Goal: Task Accomplishment & Management: Manage account settings

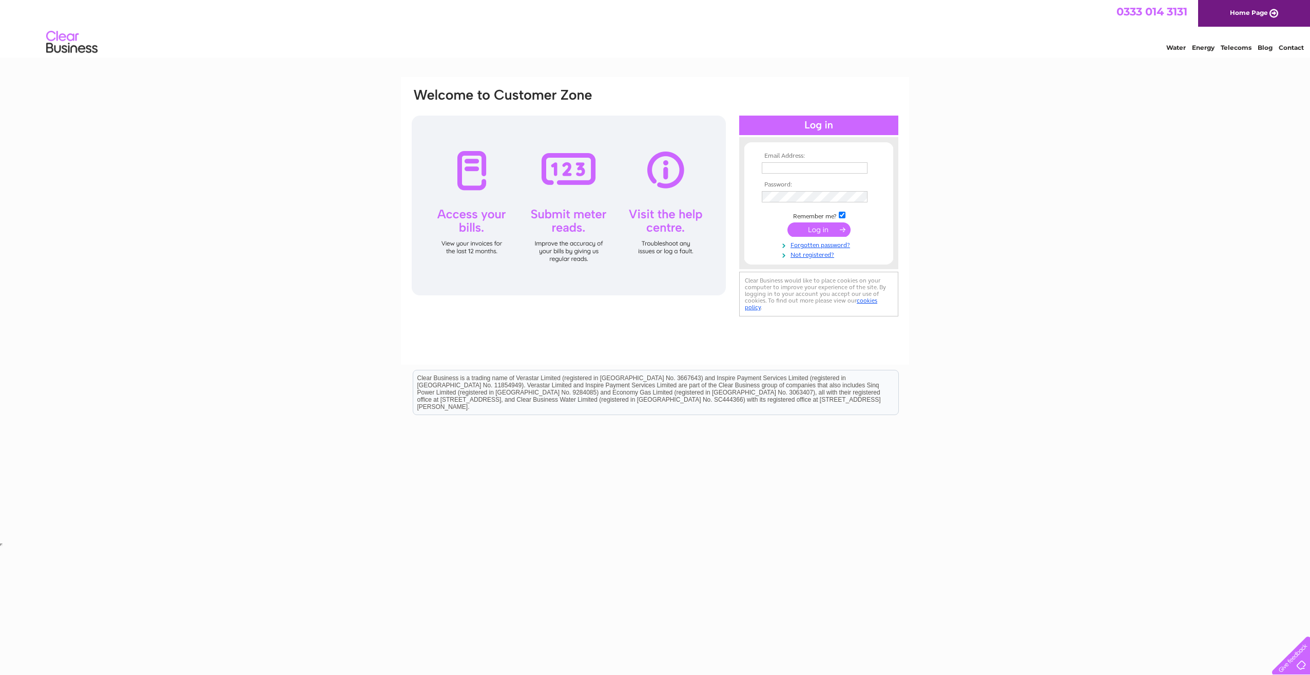
type input "[EMAIL_ADDRESS][DOMAIN_NAME]"
click at [831, 230] on input "submit" at bounding box center [819, 229] width 63 height 14
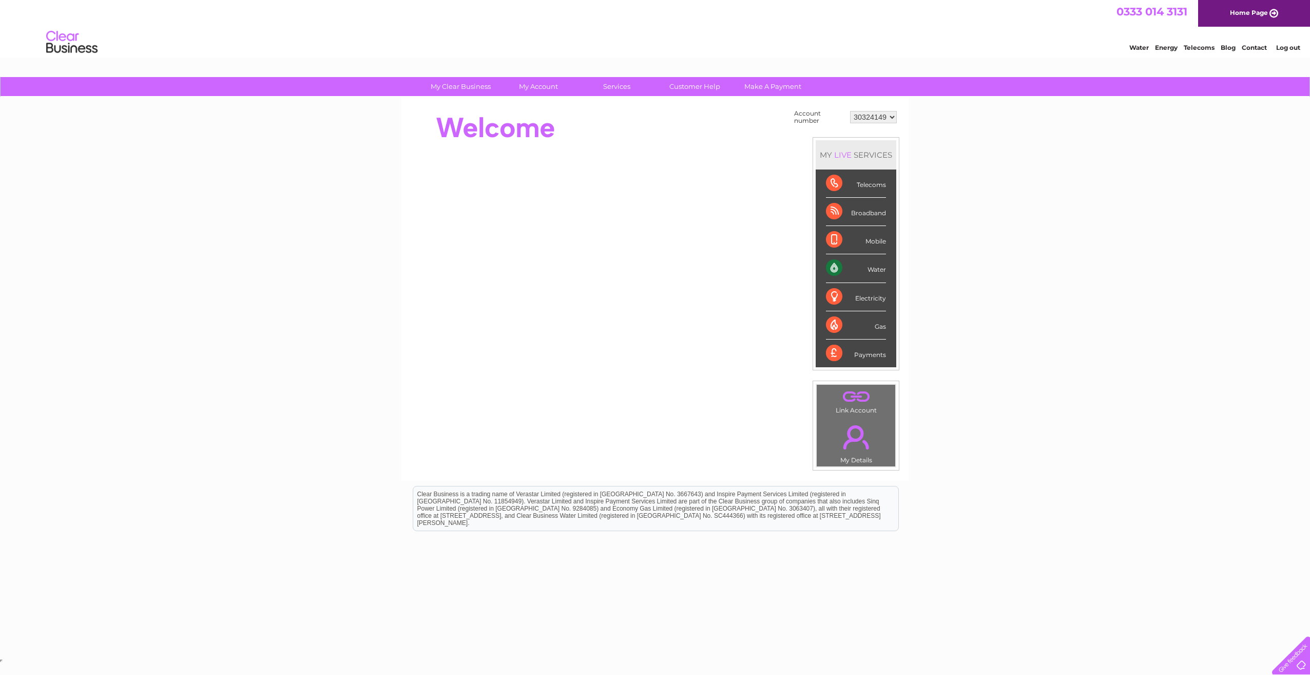
click at [859, 444] on link "." at bounding box center [855, 437] width 73 height 36
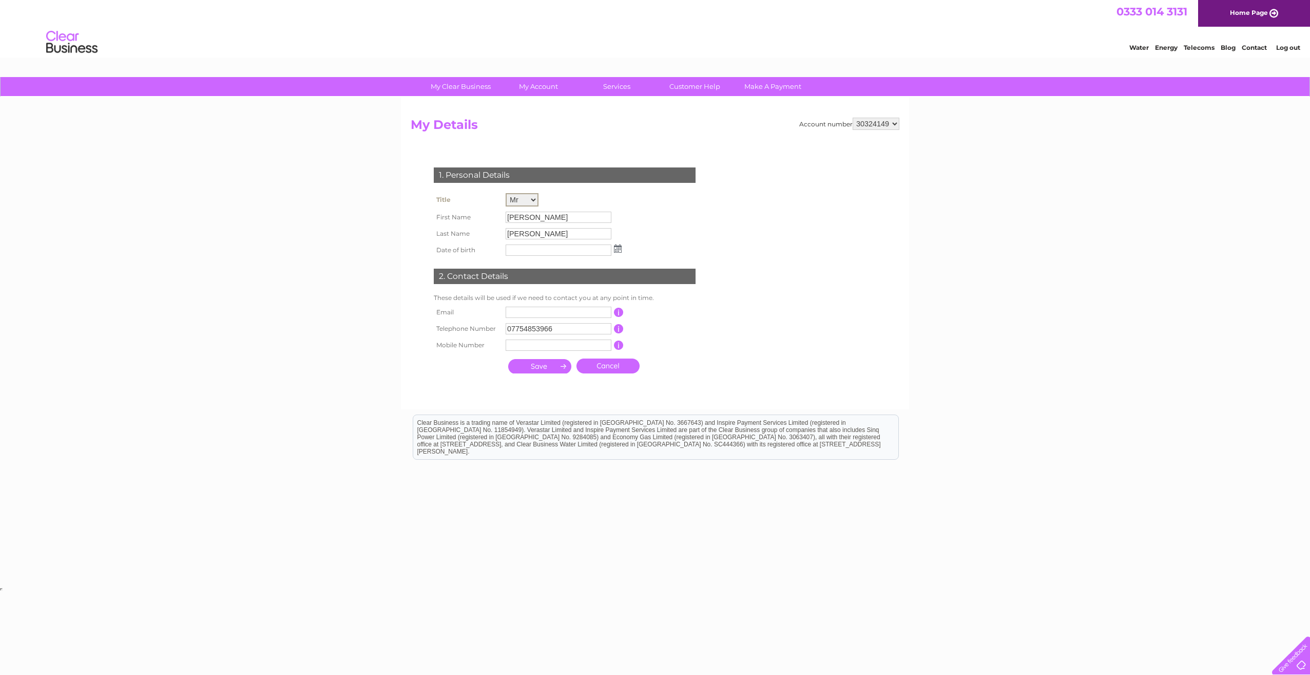
click at [533, 200] on select "Mr Mrs Ms Miss Dr Rev Prof Other" at bounding box center [522, 199] width 33 height 13
select select "Other"
click at [506, 193] on select "Mr Mrs Ms Miss Dr Rev Prof Other" at bounding box center [522, 199] width 33 height 13
drag, startPoint x: 528, startPoint y: 219, endPoint x: 490, endPoint y: 219, distance: 38.0
click at [490, 219] on tr "First Name [PERSON_NAME]" at bounding box center [527, 216] width 193 height 17
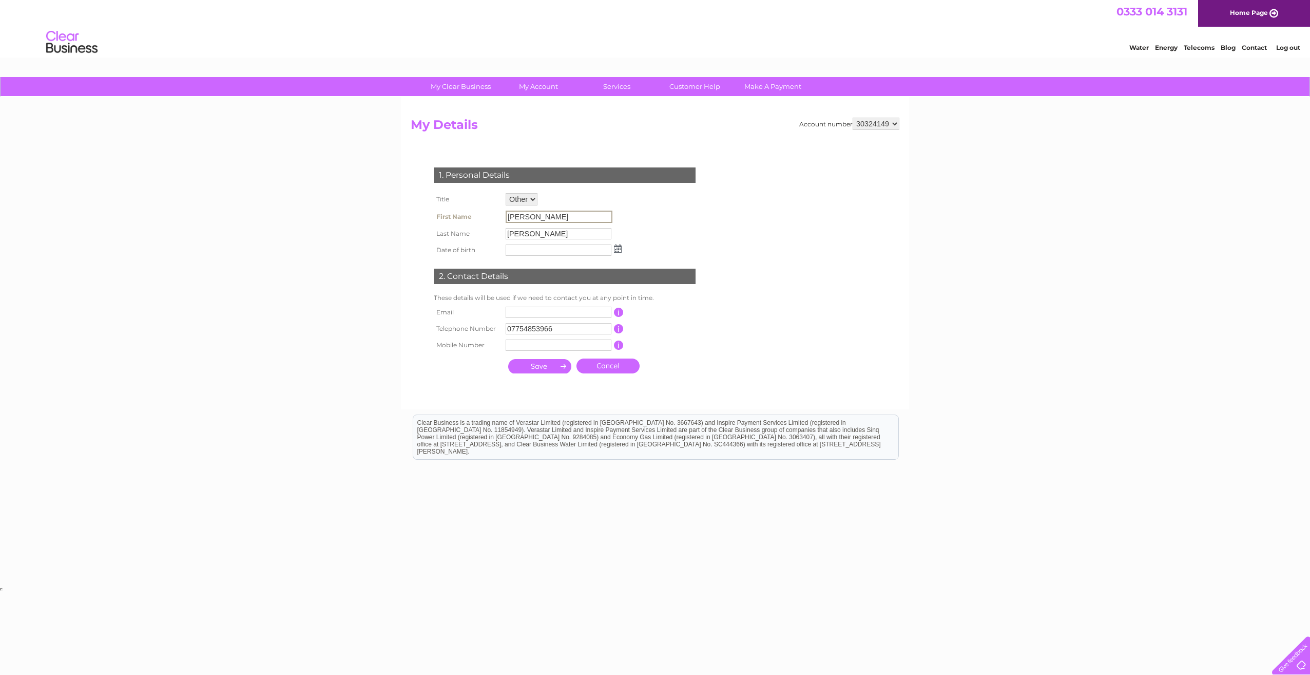
click at [582, 218] on input "[PERSON_NAME]" at bounding box center [559, 217] width 107 height 12
drag, startPoint x: 580, startPoint y: 216, endPoint x: 332, endPoint y: 230, distance: 248.9
click at [332, 230] on div "My Clear Business Login Details My Details My Preferences Link Account My Accou…" at bounding box center [655, 331] width 1310 height 508
drag, startPoint x: 332, startPoint y: 230, endPoint x: 314, endPoint y: 266, distance: 41.1
click at [314, 266] on div "My Clear Business Login Details My Details My Preferences Link Account My Accou…" at bounding box center [655, 331] width 1310 height 508
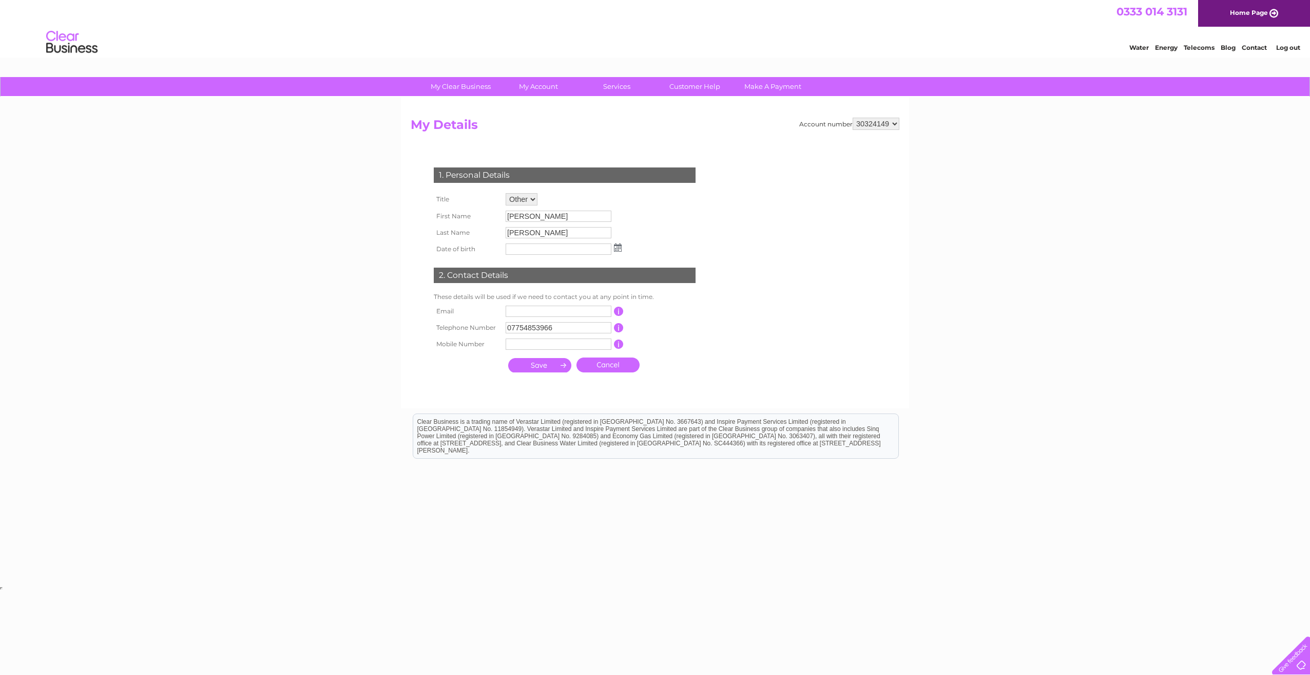
click at [526, 214] on input "Karl" at bounding box center [559, 216] width 106 height 11
click at [543, 216] on input "Karl" at bounding box center [559, 217] width 107 height 12
click at [578, 329] on input "07754853966" at bounding box center [559, 329] width 107 height 12
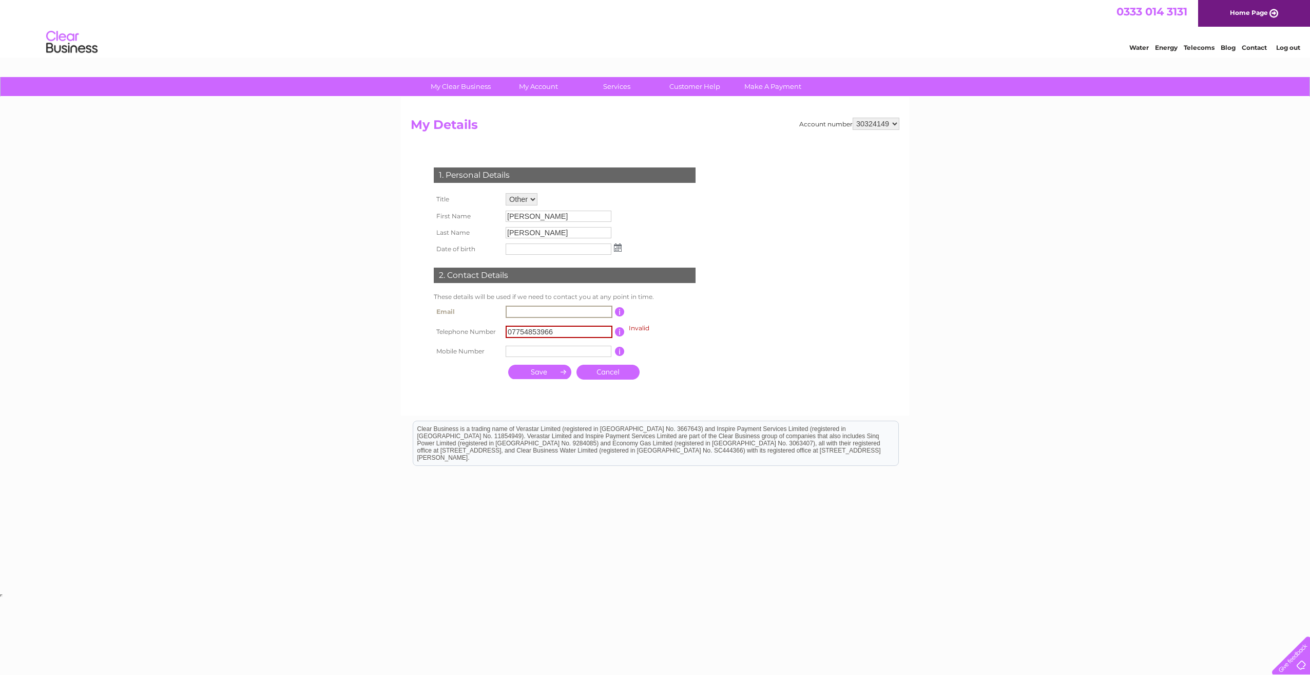
click at [571, 310] on input "text" at bounding box center [559, 312] width 107 height 12
click at [714, 303] on div "1. Personal Details Title Mr Mrs Ms Miss Dr Rev Prof Other First Name Karl Last…" at bounding box center [567, 270] width 312 height 227
drag, startPoint x: 533, startPoint y: 233, endPoint x: 480, endPoint y: 240, distance: 53.3
click at [480, 240] on tr "Last Name Reece" at bounding box center [527, 232] width 193 height 17
drag, startPoint x: 480, startPoint y: 240, endPoint x: 270, endPoint y: 314, distance: 223.1
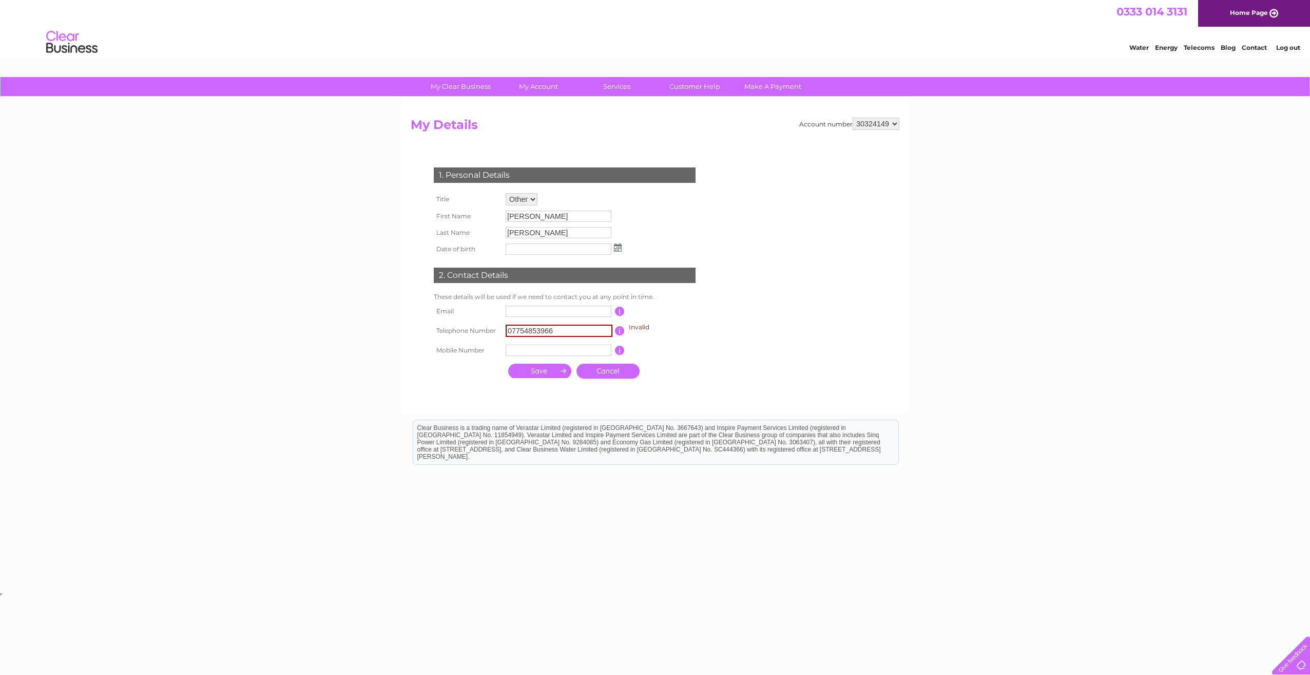
click at [270, 314] on div "My Clear Business Login Details My Details My Preferences Link Account My Accou…" at bounding box center [655, 333] width 1310 height 513
click at [620, 330] on input "button" at bounding box center [620, 330] width 10 height 9
click at [670, 315] on td "This should be a valid email address" at bounding box center [666, 311] width 82 height 16
drag, startPoint x: 620, startPoint y: 312, endPoint x: 675, endPoint y: 315, distance: 54.5
click at [621, 312] on input "button" at bounding box center [620, 311] width 10 height 9
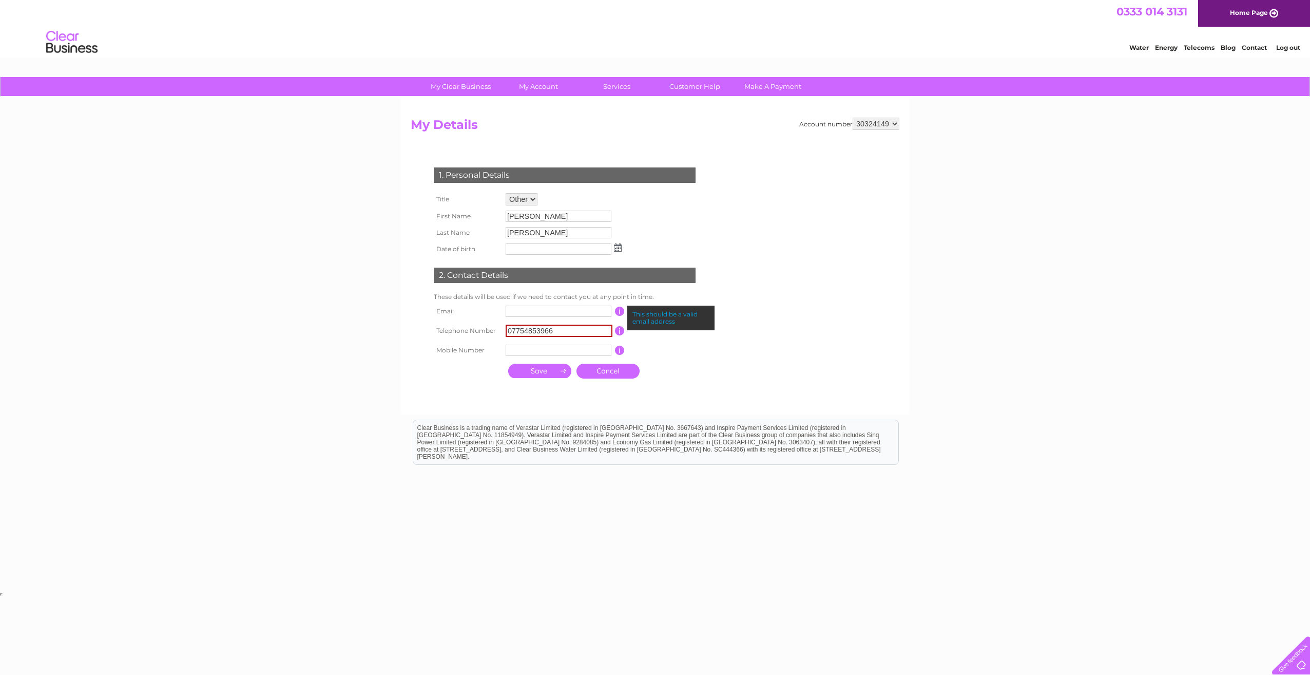
drag, startPoint x: 682, startPoint y: 366, endPoint x: 636, endPoint y: 348, distance: 49.1
click at [680, 365] on div "1. Personal Details Title Mr Mrs Ms Miss Dr Rev Prof Other First Name Karl Last…" at bounding box center [567, 270] width 312 height 226
drag, startPoint x: 620, startPoint y: 351, endPoint x: 666, endPoint y: 338, distance: 48.1
click at [621, 351] on input "button" at bounding box center [620, 350] width 10 height 9
click at [685, 325] on span "Invalid" at bounding box center [667, 327] width 80 height 10
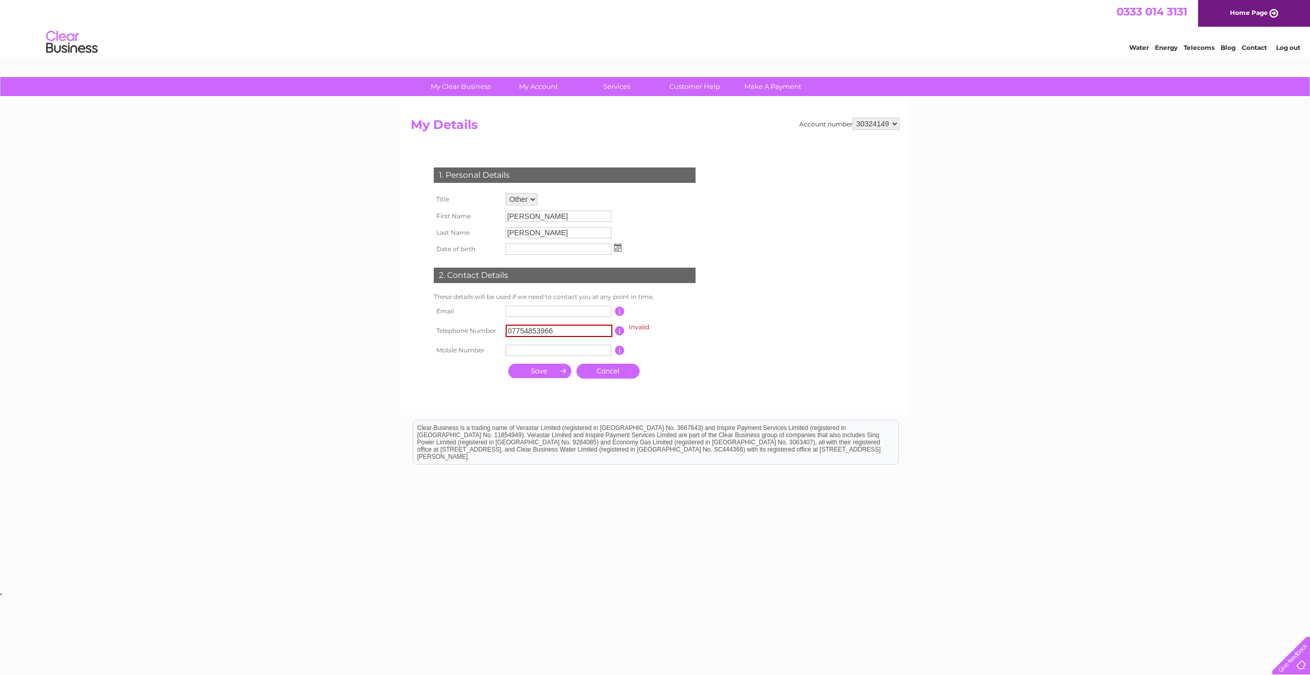
click at [619, 312] on input "button" at bounding box center [620, 311] width 10 height 9
click at [585, 310] on input "text" at bounding box center [559, 312] width 107 height 12
type input "accounts@greenpastures.co.uk"
click at [564, 350] on input "text" at bounding box center [559, 351] width 106 height 11
type input "07715652784"
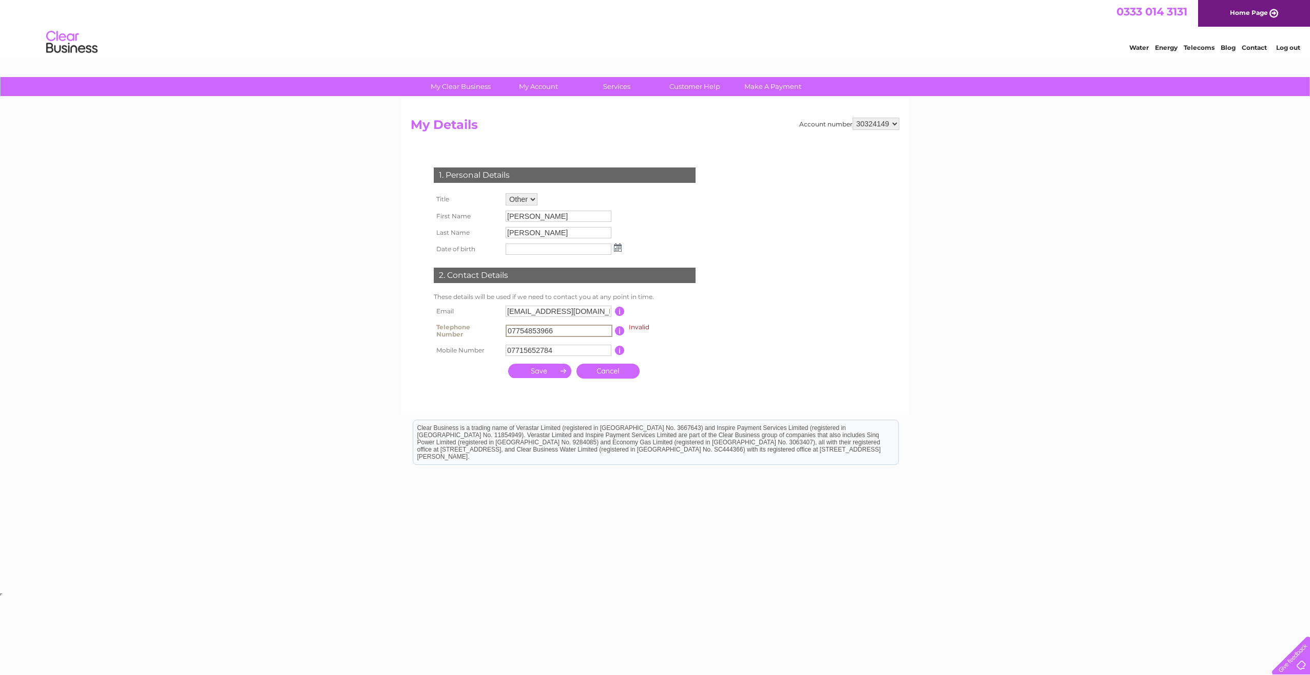
click at [571, 330] on input "07754853966" at bounding box center [559, 331] width 107 height 12
click at [571, 331] on input "07754853966" at bounding box center [559, 331] width 107 height 12
click at [569, 329] on input "07754853966" at bounding box center [559, 331] width 107 height 12
click at [533, 198] on select "Mr Mrs Ms Miss Dr Rev Prof Other" at bounding box center [522, 199] width 32 height 12
click at [533, 198] on select "Mr Mrs Ms Miss Dr Rev Prof Other" at bounding box center [522, 199] width 33 height 13
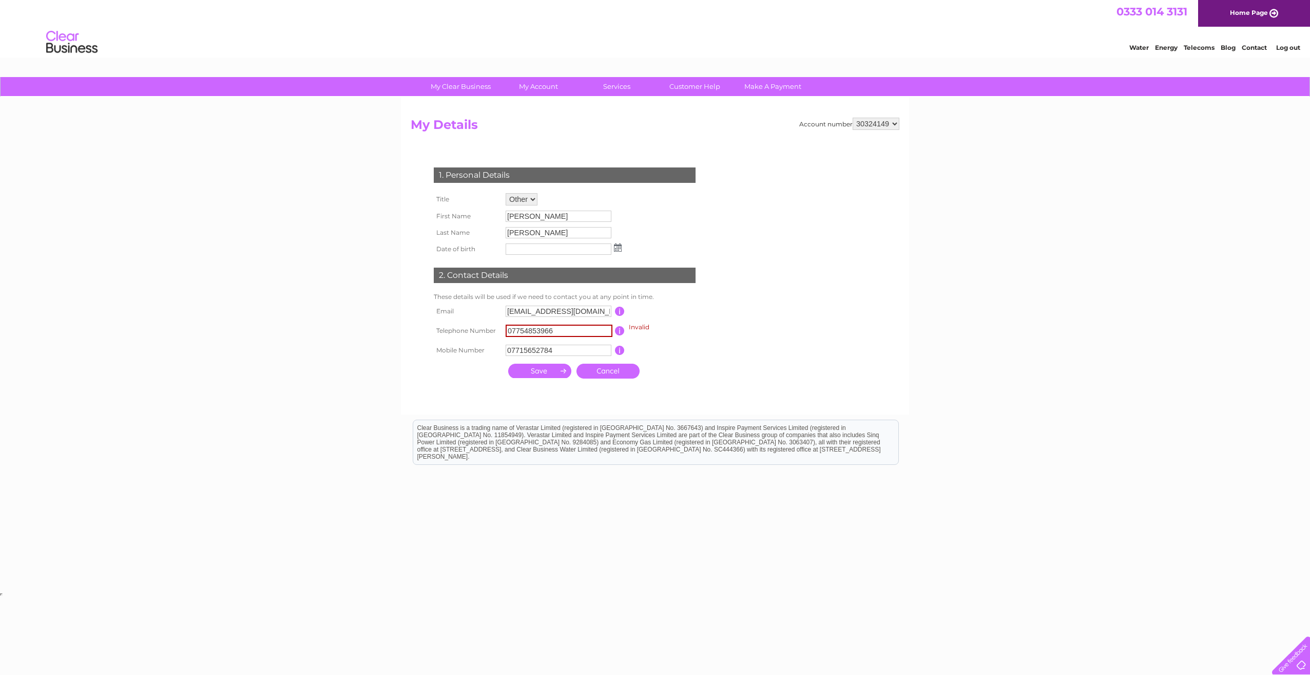
click at [550, 373] on input "submit" at bounding box center [539, 371] width 63 height 14
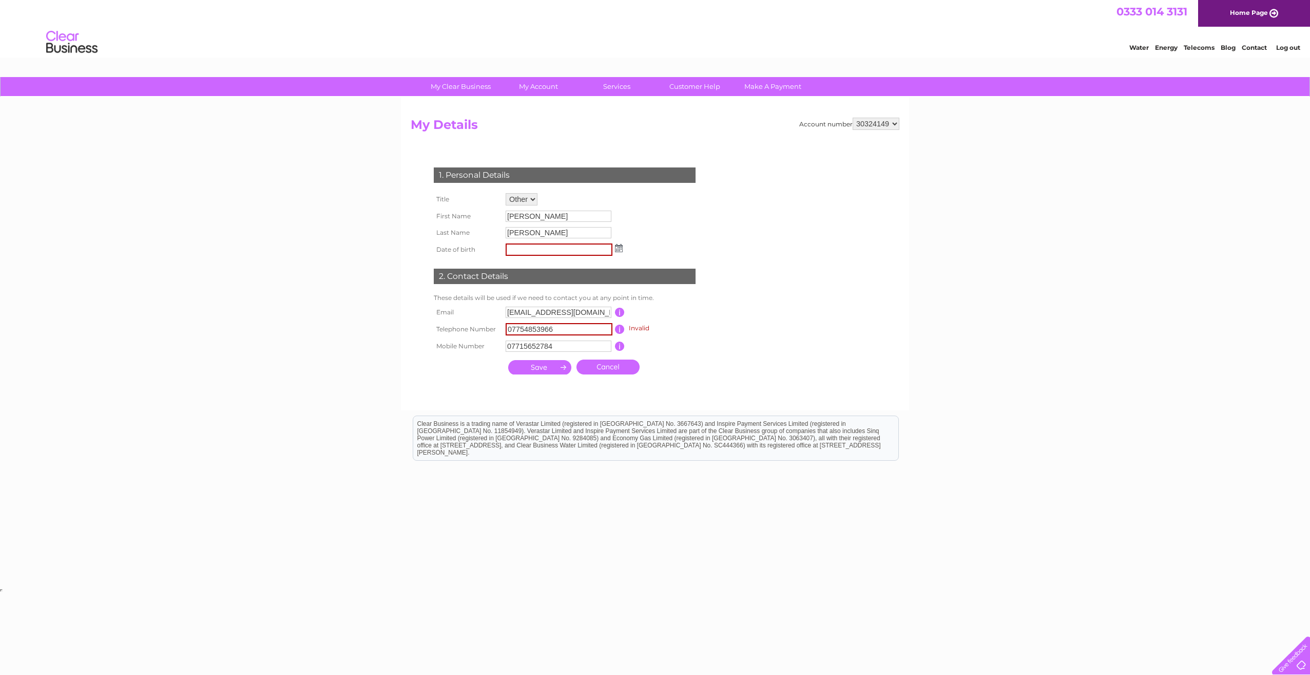
click at [539, 367] on input "submit" at bounding box center [539, 367] width 63 height 14
click at [609, 366] on link "Cancel" at bounding box center [608, 366] width 63 height 15
click at [627, 365] on link "Cancel" at bounding box center [608, 366] width 63 height 15
click at [620, 365] on link "Cancel" at bounding box center [608, 366] width 63 height 15
click at [619, 364] on link "Cancel" at bounding box center [608, 366] width 63 height 15
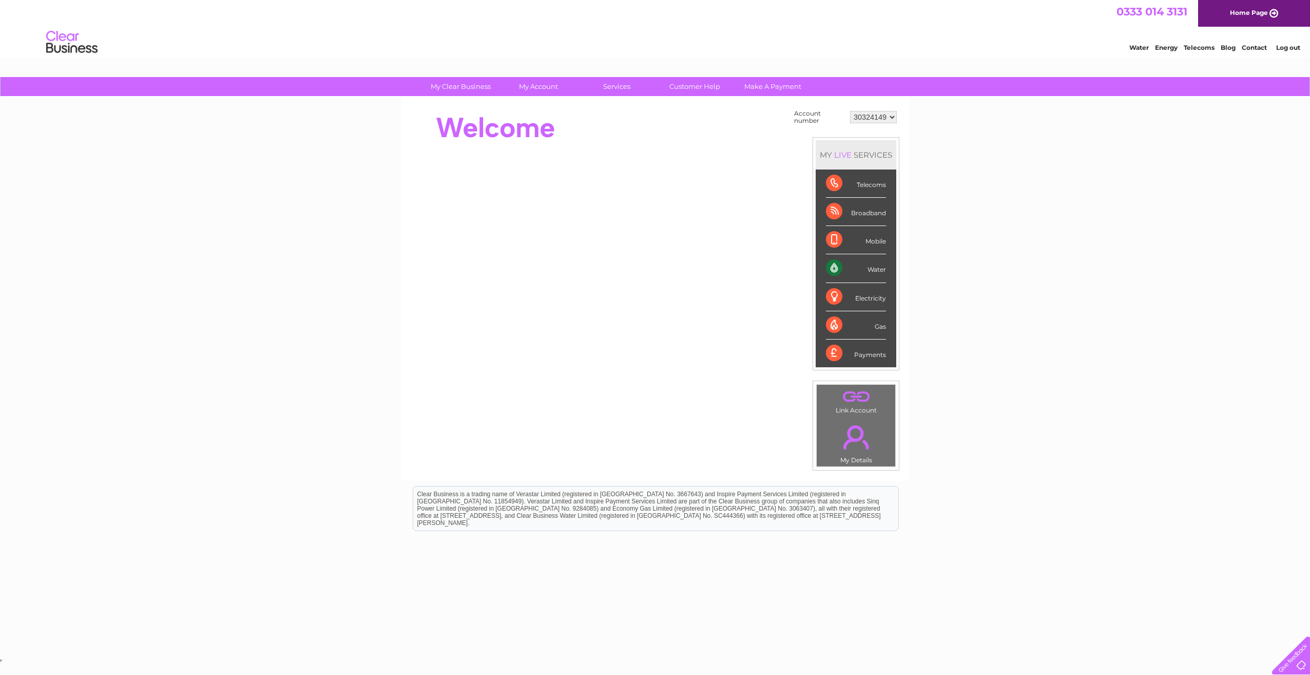
click at [861, 444] on link "." at bounding box center [855, 437] width 73 height 36
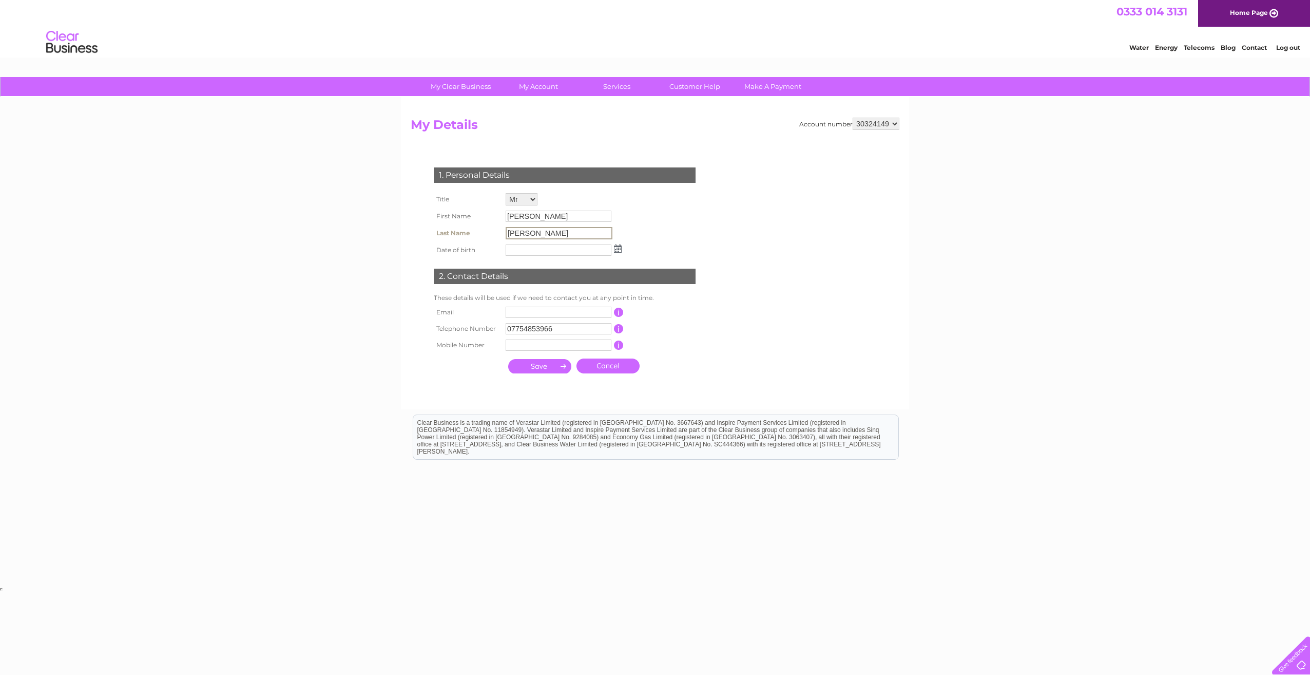
drag, startPoint x: 537, startPoint y: 235, endPoint x: 466, endPoint y: 236, distance: 71.4
click at [466, 236] on tr "Last Name Reece" at bounding box center [527, 232] width 193 height 17
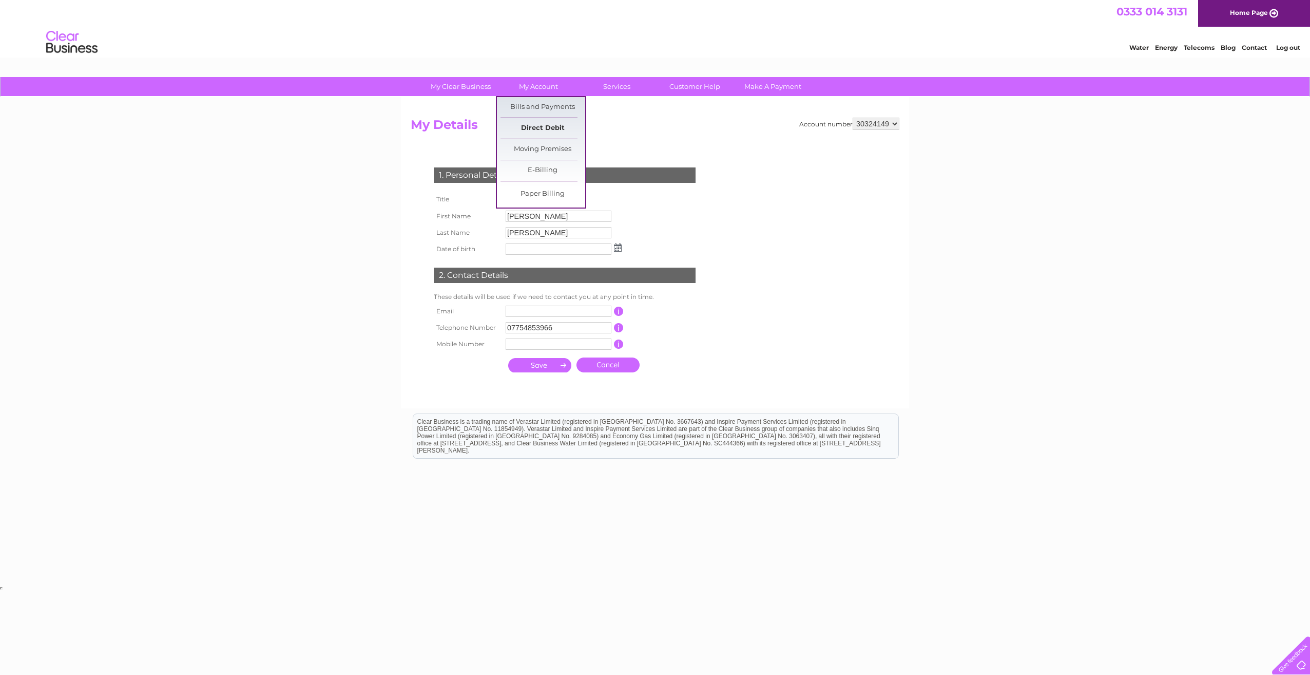
click at [540, 129] on link "Direct Debit" at bounding box center [543, 128] width 85 height 21
click at [540, 128] on link "Direct Debit" at bounding box center [543, 128] width 85 height 21
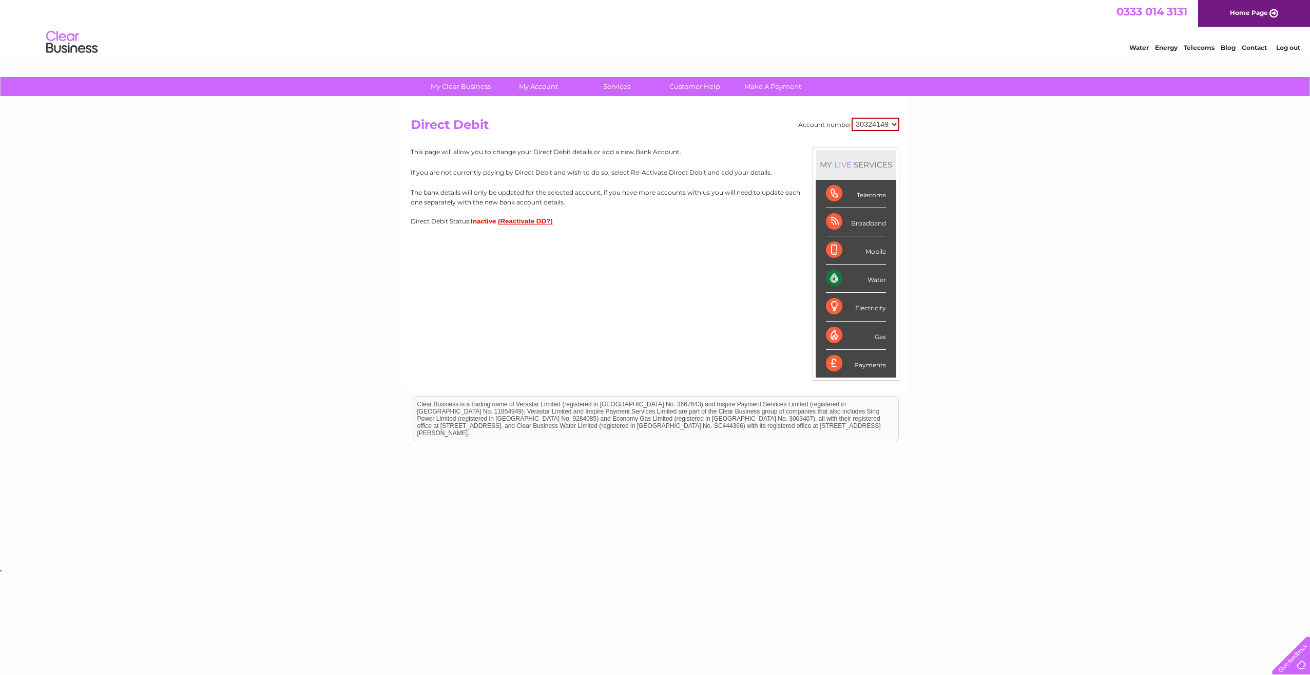
click at [529, 221] on button "(Reactivate DD?)" at bounding box center [525, 221] width 55 height 8
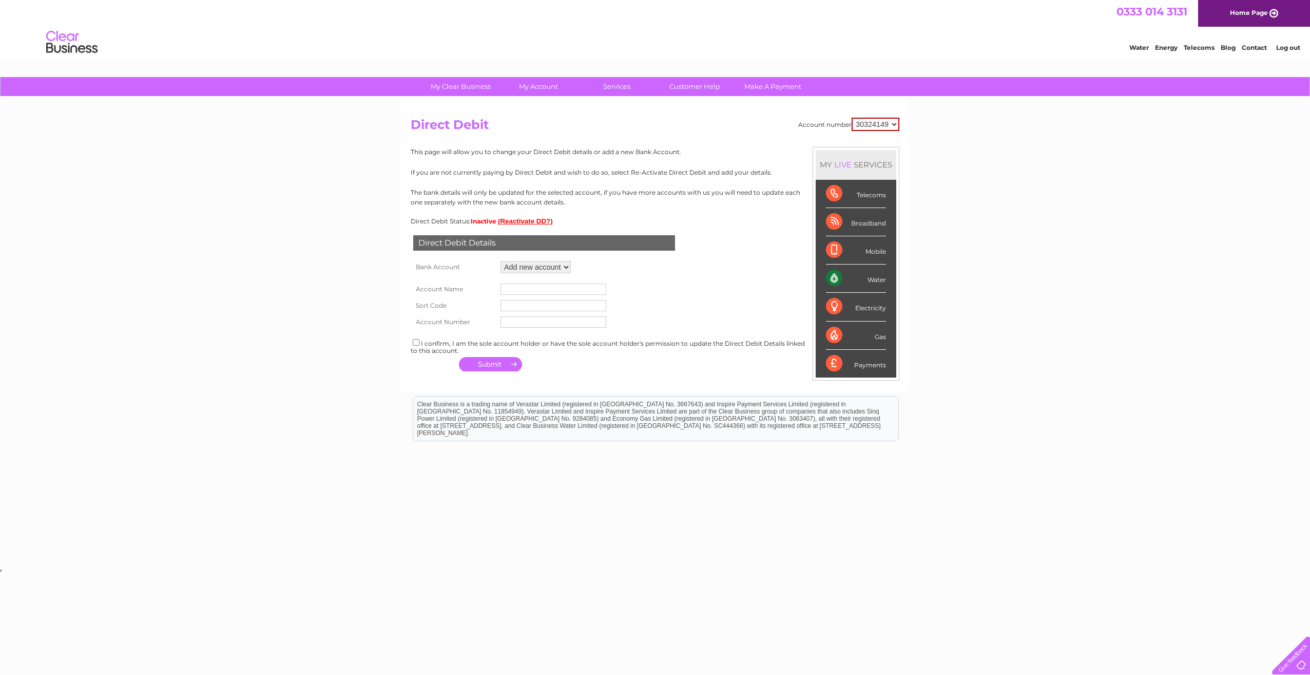
click at [567, 267] on select "Add new account" at bounding box center [536, 267] width 70 height 12
click at [501, 261] on select "Add new account" at bounding box center [536, 267] width 70 height 12
click at [547, 286] on input "text" at bounding box center [554, 288] width 106 height 11
type input "g"
type input "Green Pastures CBS Ltd"
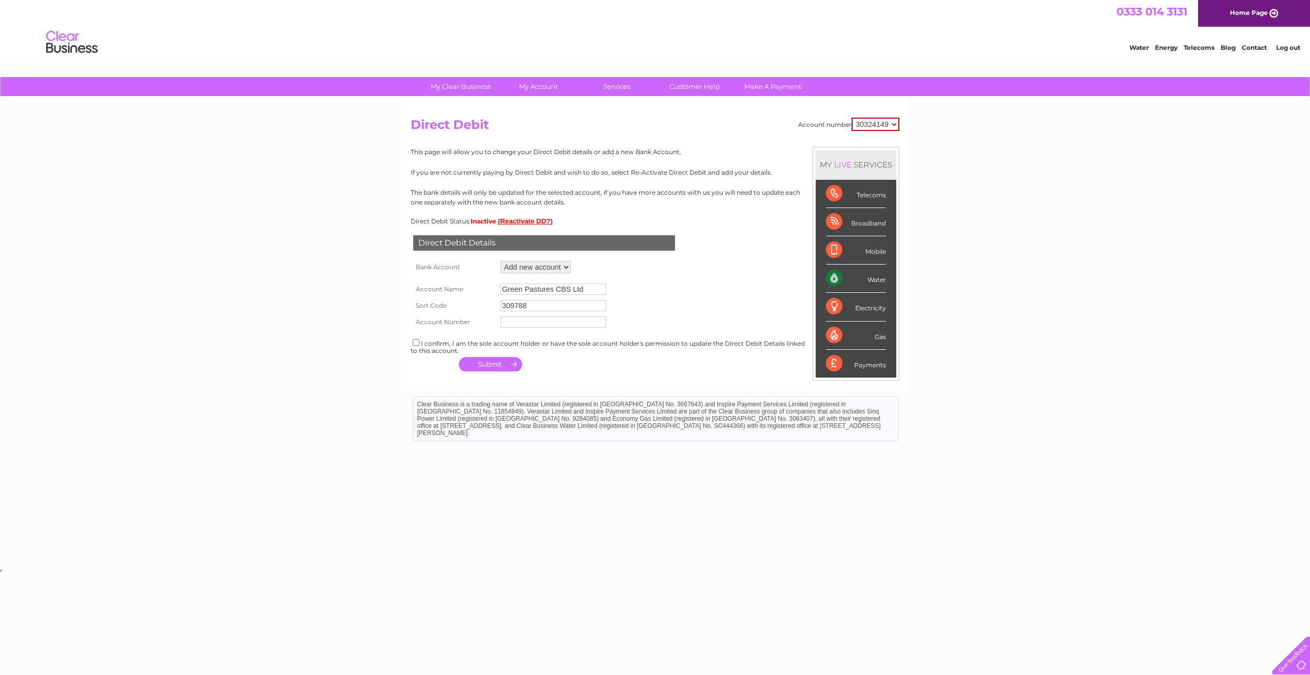
type input "309788"
click at [584, 324] on input "text" at bounding box center [554, 321] width 106 height 11
type input "20364068"
click at [415, 341] on input "checkbox" at bounding box center [416, 342] width 7 height 7
checkbox input "true"
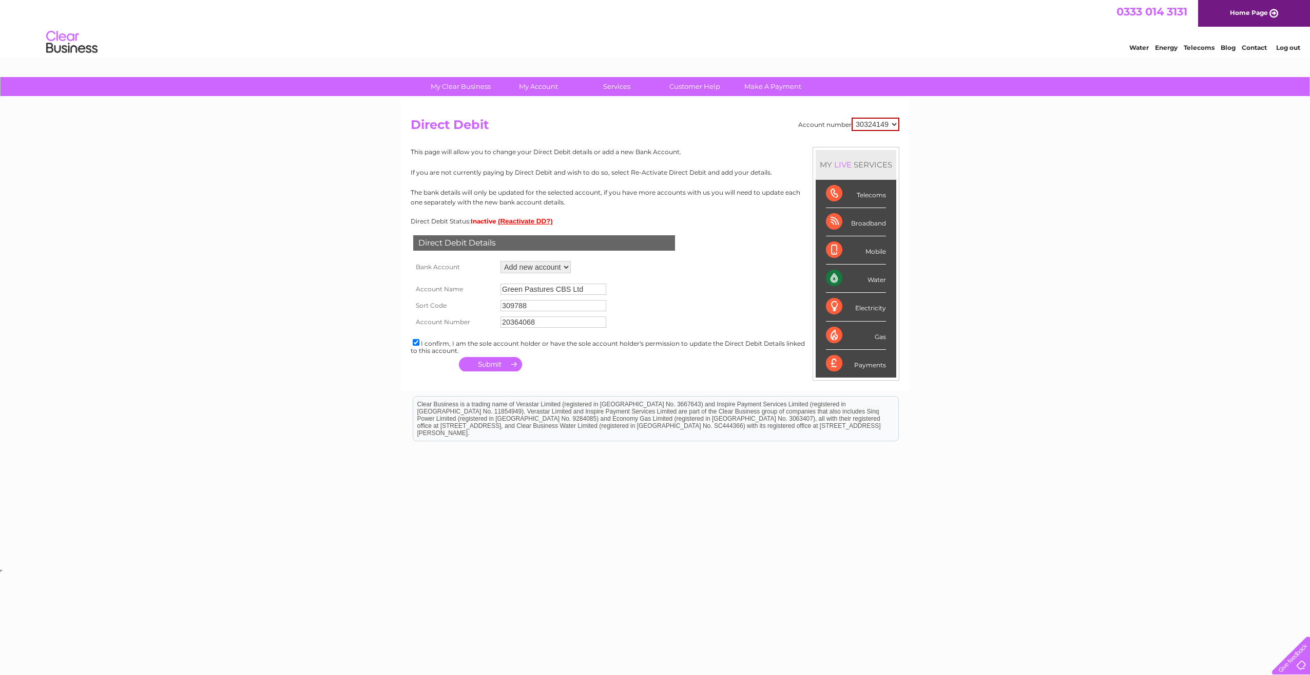
click at [497, 365] on button "button" at bounding box center [490, 364] width 63 height 14
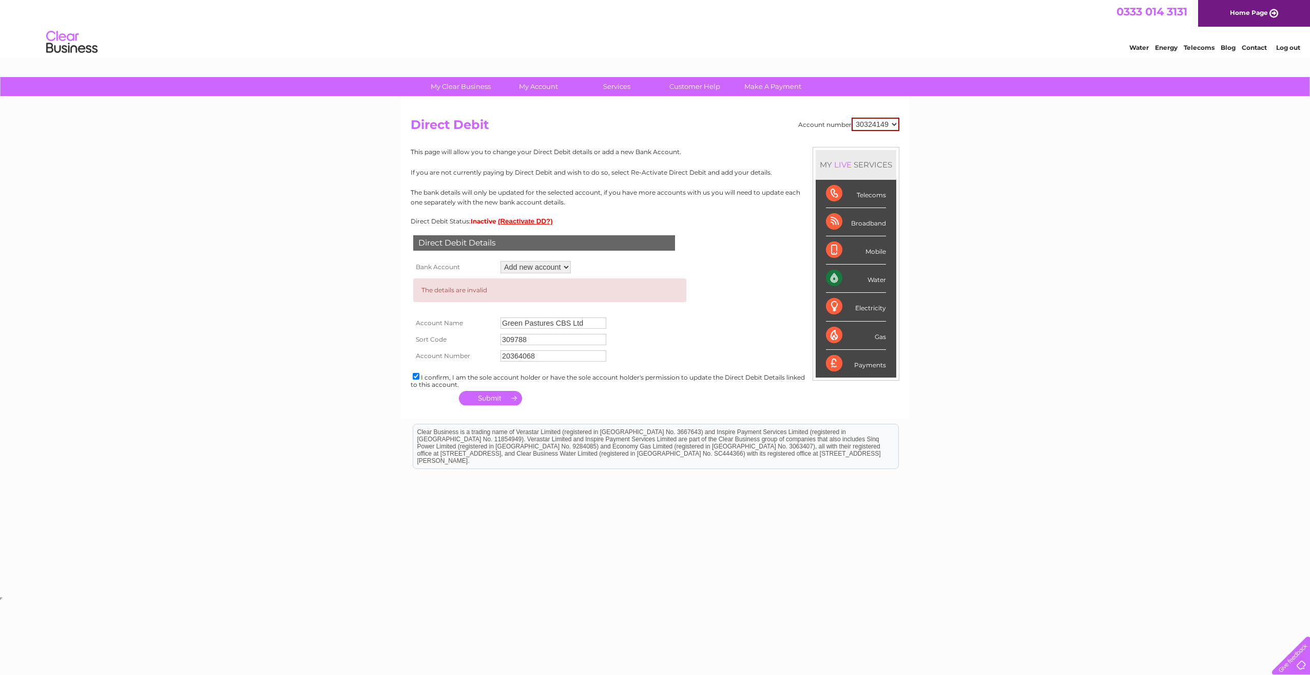
click at [566, 267] on select "Add new account" at bounding box center [536, 267] width 70 height 12
click at [488, 398] on button "button" at bounding box center [490, 398] width 63 height 14
click at [510, 340] on input "309788" at bounding box center [554, 339] width 106 height 11
click at [522, 338] on input "30-9788" at bounding box center [554, 339] width 106 height 11
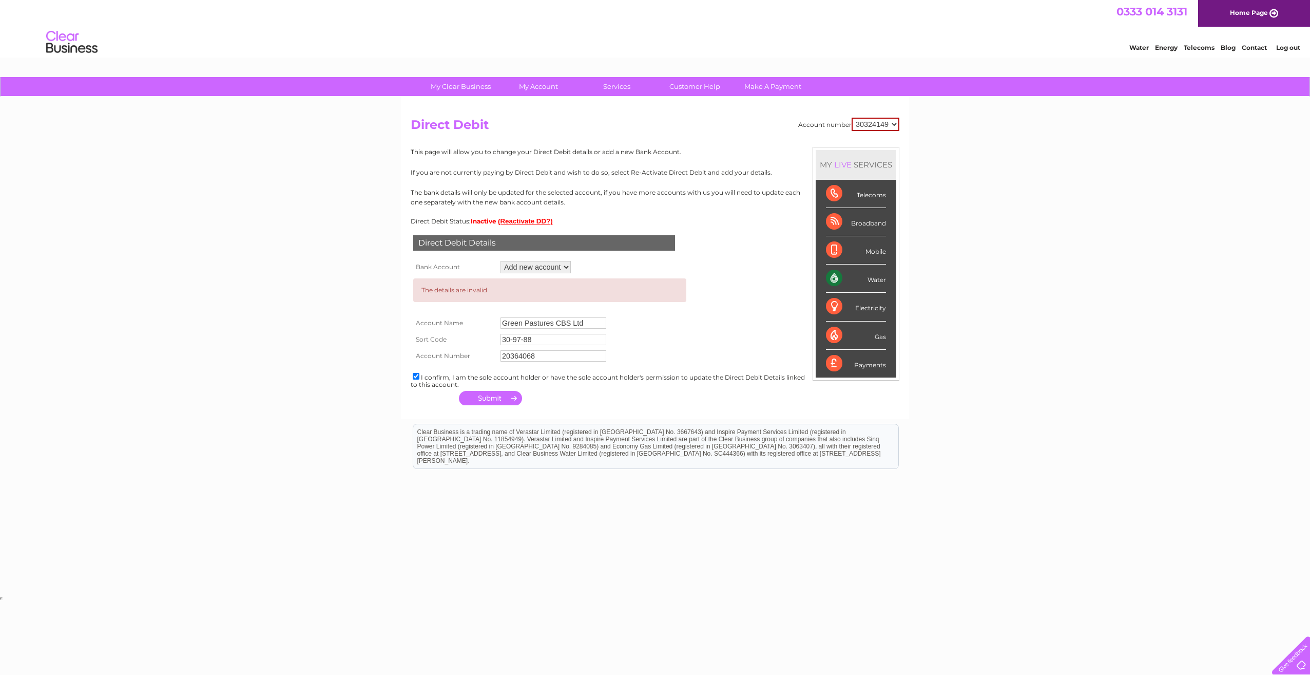
type input "30-97-88"
click at [493, 397] on button "button" at bounding box center [490, 398] width 63 height 14
click at [475, 128] on link "My Details" at bounding box center [465, 128] width 85 height 21
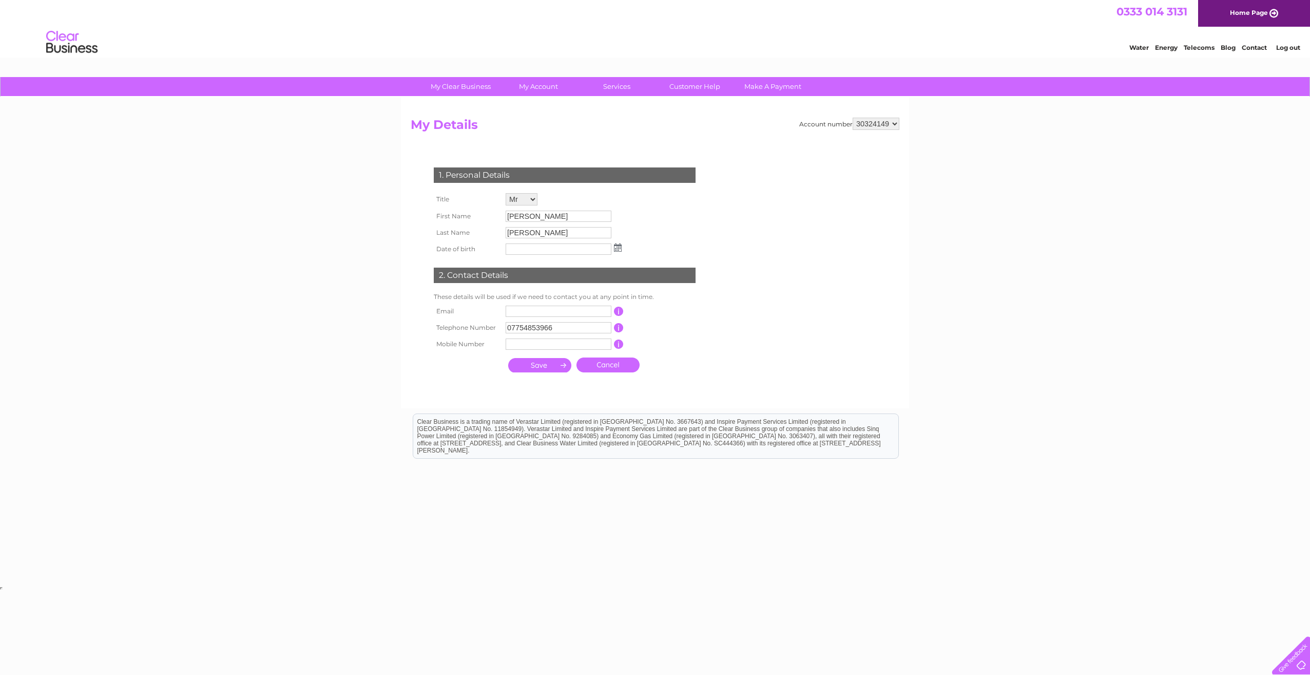
drag, startPoint x: 1289, startPoint y: 48, endPoint x: 1238, endPoint y: 54, distance: 51.7
click at [1289, 47] on link "Log out" at bounding box center [1288, 48] width 24 height 8
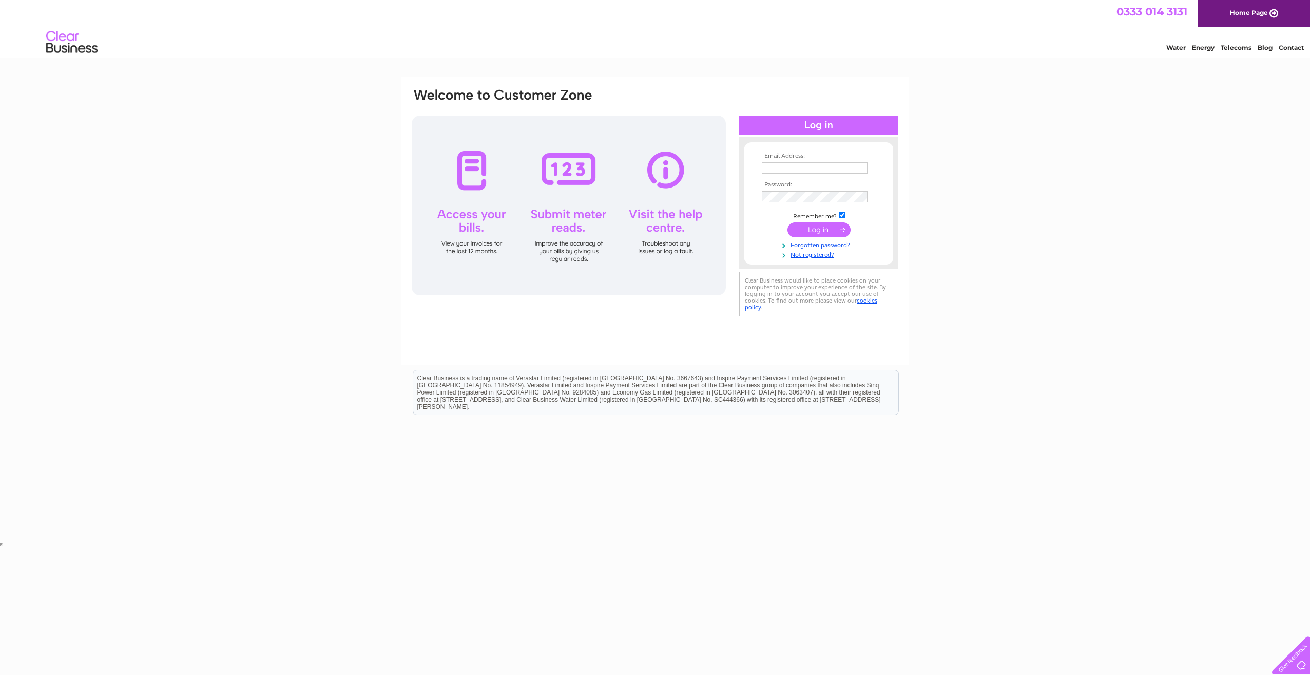
type input "[EMAIL_ADDRESS][DOMAIN_NAME]"
click at [811, 228] on input "submit" at bounding box center [819, 229] width 63 height 14
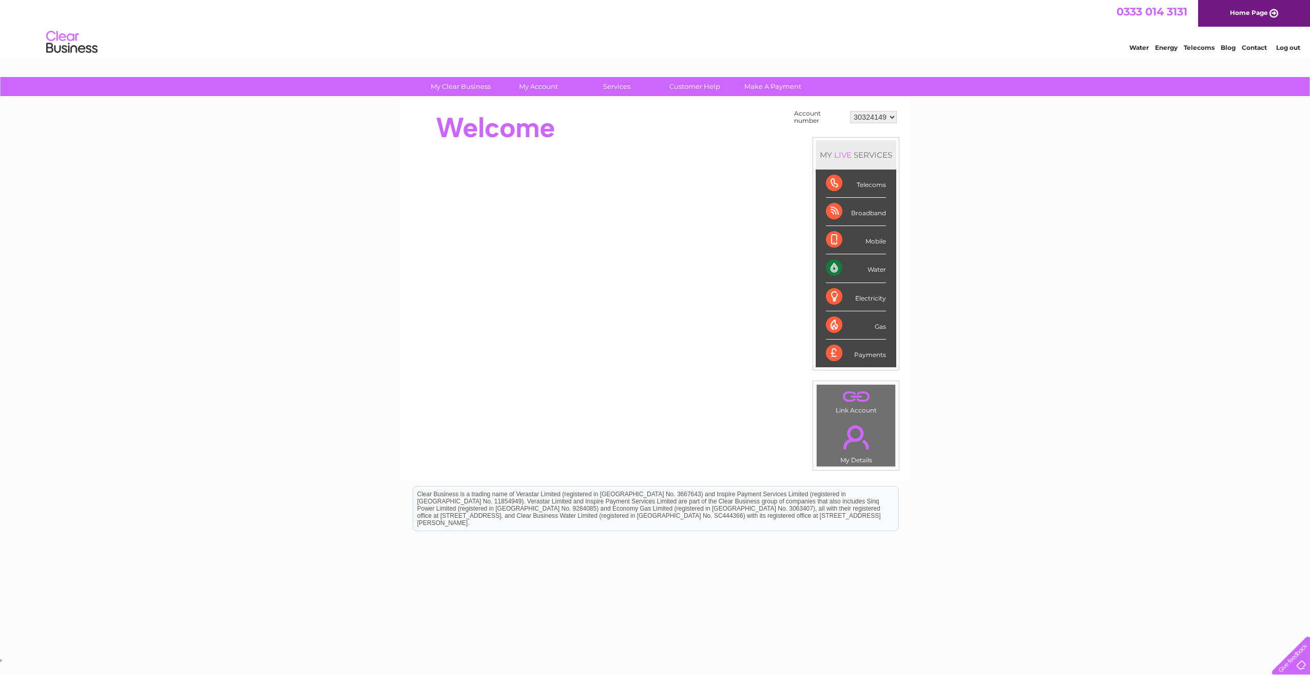
click at [891, 117] on select "30324149" at bounding box center [873, 117] width 47 height 12
click at [850, 111] on select "30324149" at bounding box center [873, 117] width 47 height 12
click at [864, 119] on select "30324149" at bounding box center [873, 117] width 47 height 12
click at [850, 111] on select "30324149" at bounding box center [873, 117] width 47 height 12
drag, startPoint x: 860, startPoint y: 131, endPoint x: 862, endPoint y: 117, distance: 14.1
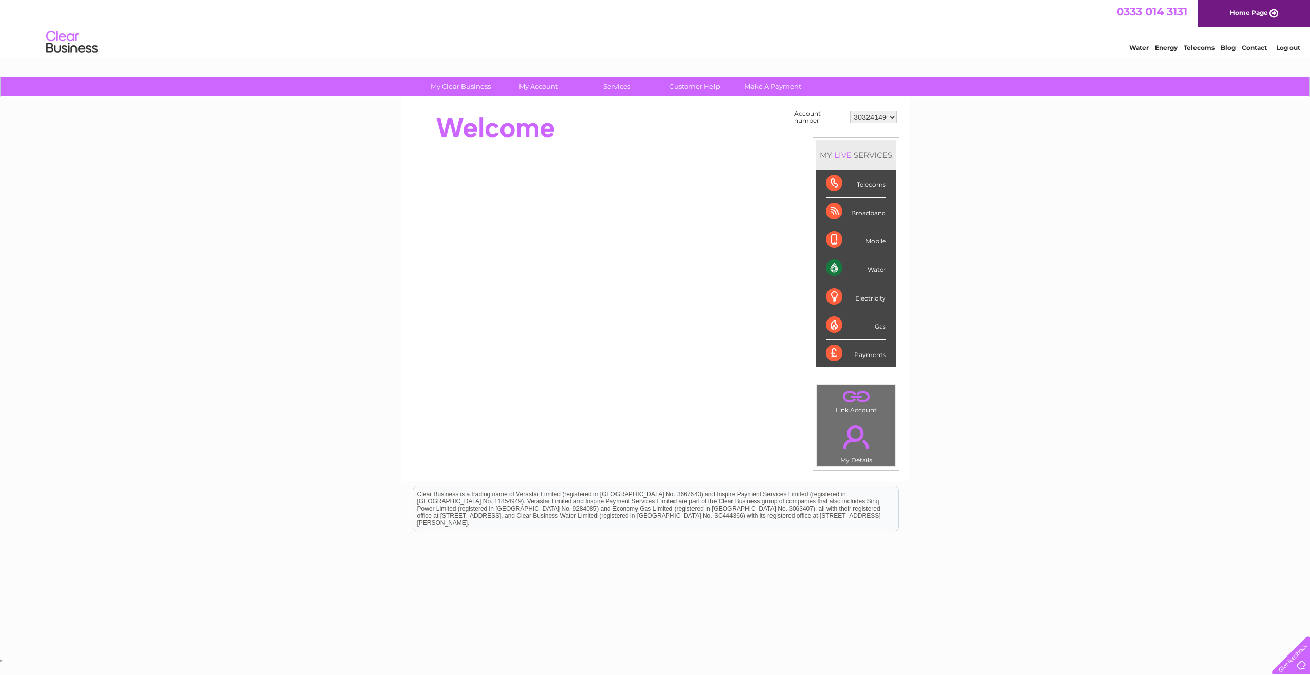
click at [862, 117] on select "30324149" at bounding box center [873, 117] width 47 height 12
drag, startPoint x: 859, startPoint y: 118, endPoint x: 779, endPoint y: 136, distance: 81.1
click at [779, 136] on div at bounding box center [598, 127] width 374 height 41
drag, startPoint x: 888, startPoint y: 116, endPoint x: 854, endPoint y: 116, distance: 33.4
click at [854, 116] on select "30324149" at bounding box center [873, 117] width 47 height 12
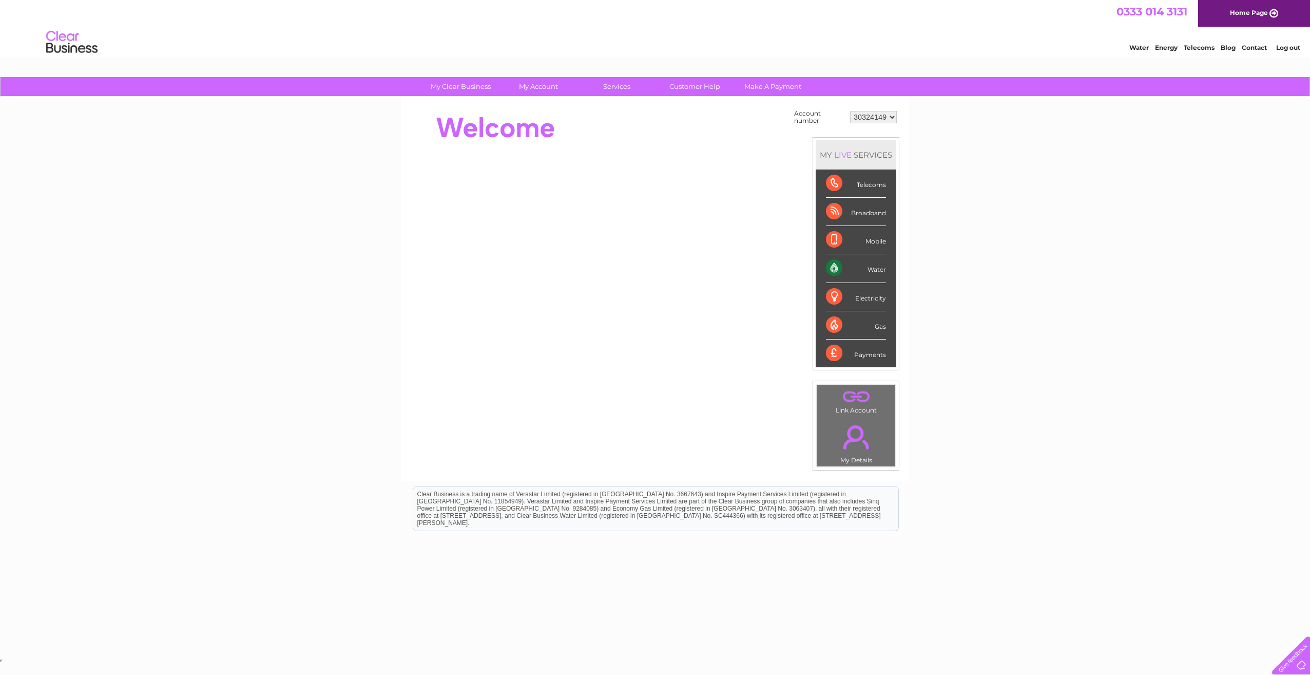
click at [850, 111] on select "30324149" at bounding box center [873, 117] width 47 height 12
click at [874, 115] on select "30324149" at bounding box center [873, 117] width 47 height 12
click at [850, 111] on select "30324149" at bounding box center [873, 117] width 47 height 12
drag, startPoint x: 880, startPoint y: 116, endPoint x: 1117, endPoint y: 448, distance: 407.9
click at [1117, 448] on div "My Clear Business Login Details My Details My Preferences Link Account My Accou…" at bounding box center [655, 366] width 1310 height 579
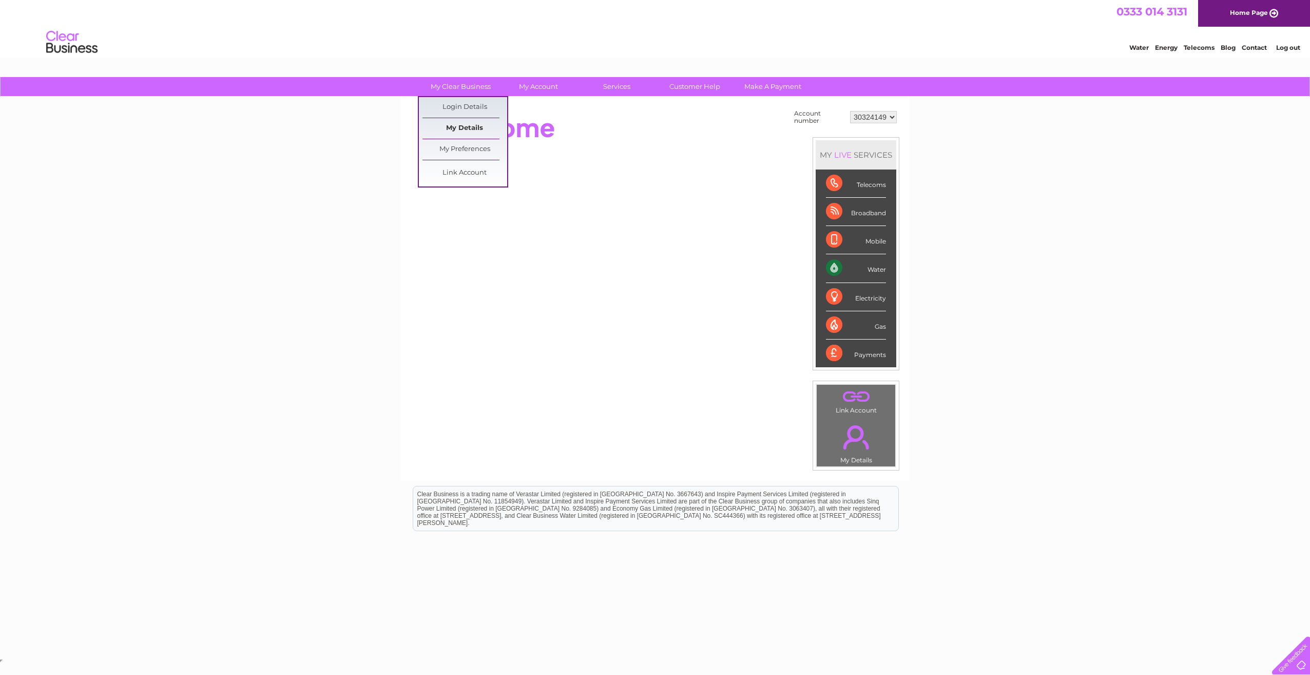
click at [472, 127] on link "My Details" at bounding box center [465, 128] width 85 height 21
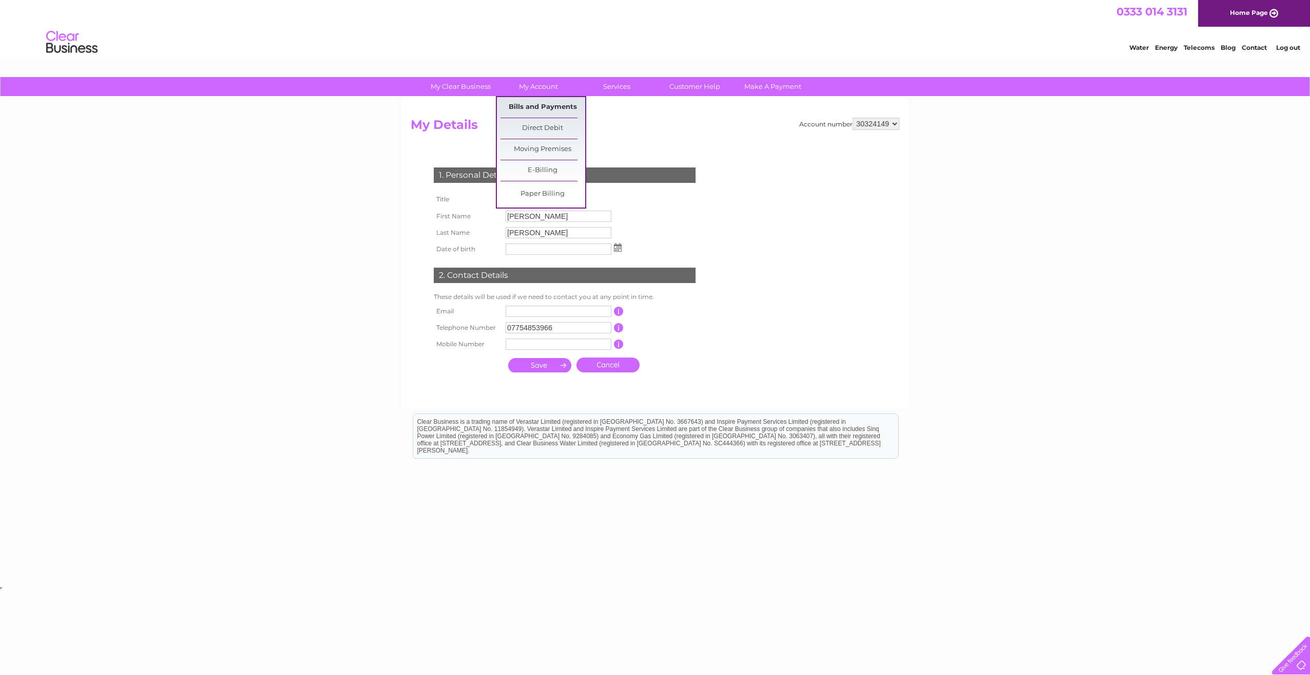
click at [529, 105] on link "Bills and Payments" at bounding box center [543, 107] width 85 height 21
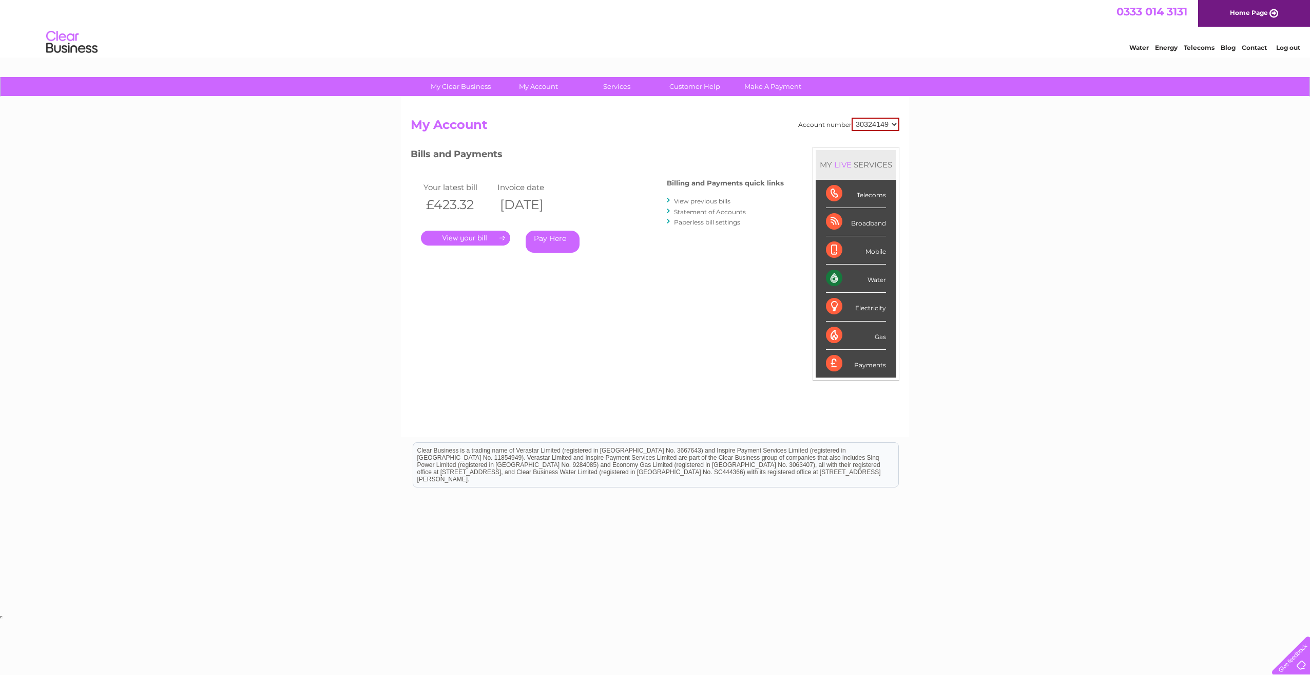
click at [1291, 45] on link "Log out" at bounding box center [1288, 48] width 24 height 8
